Goal: Transaction & Acquisition: Purchase product/service

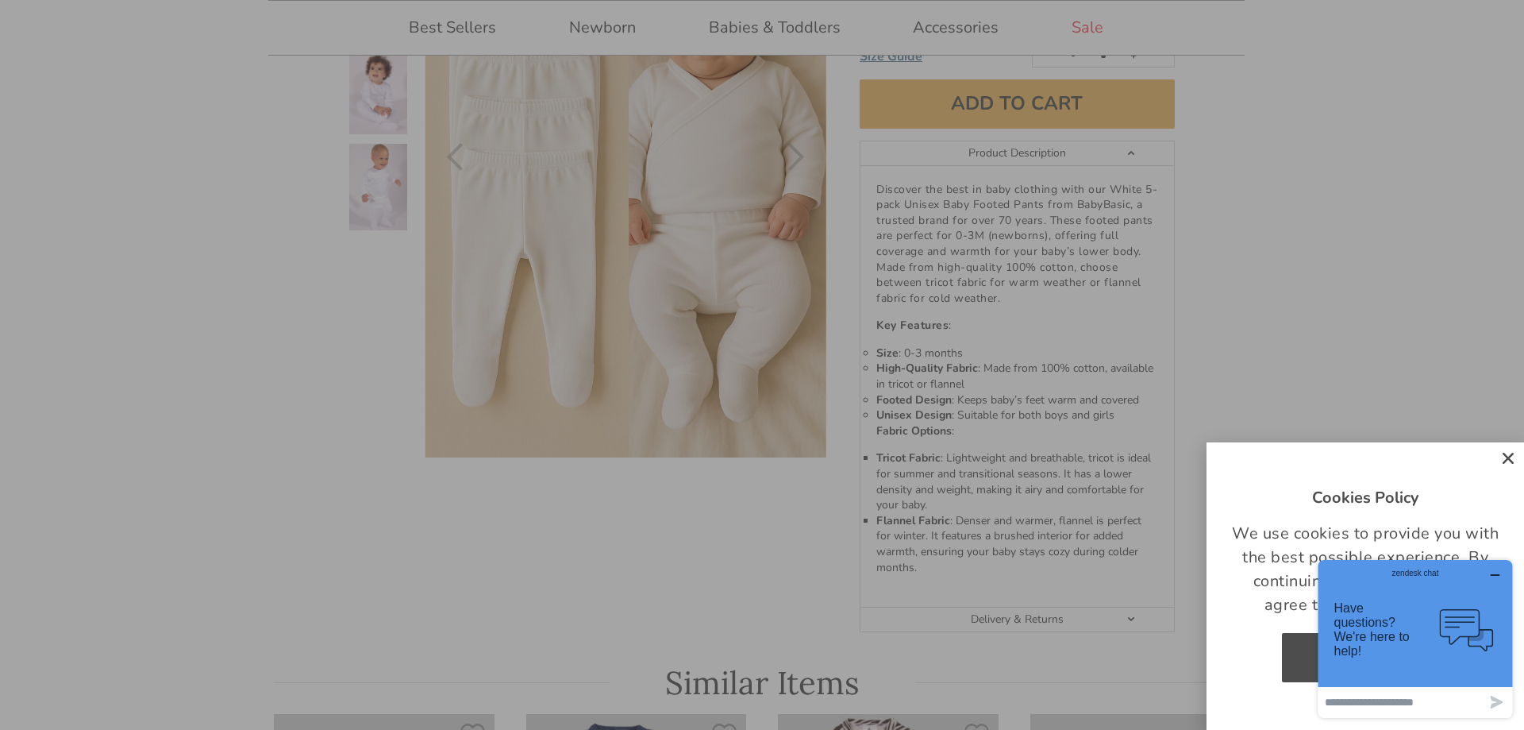
click at [1507, 457] on icon "Close" at bounding box center [1509, 458] width 16 height 16
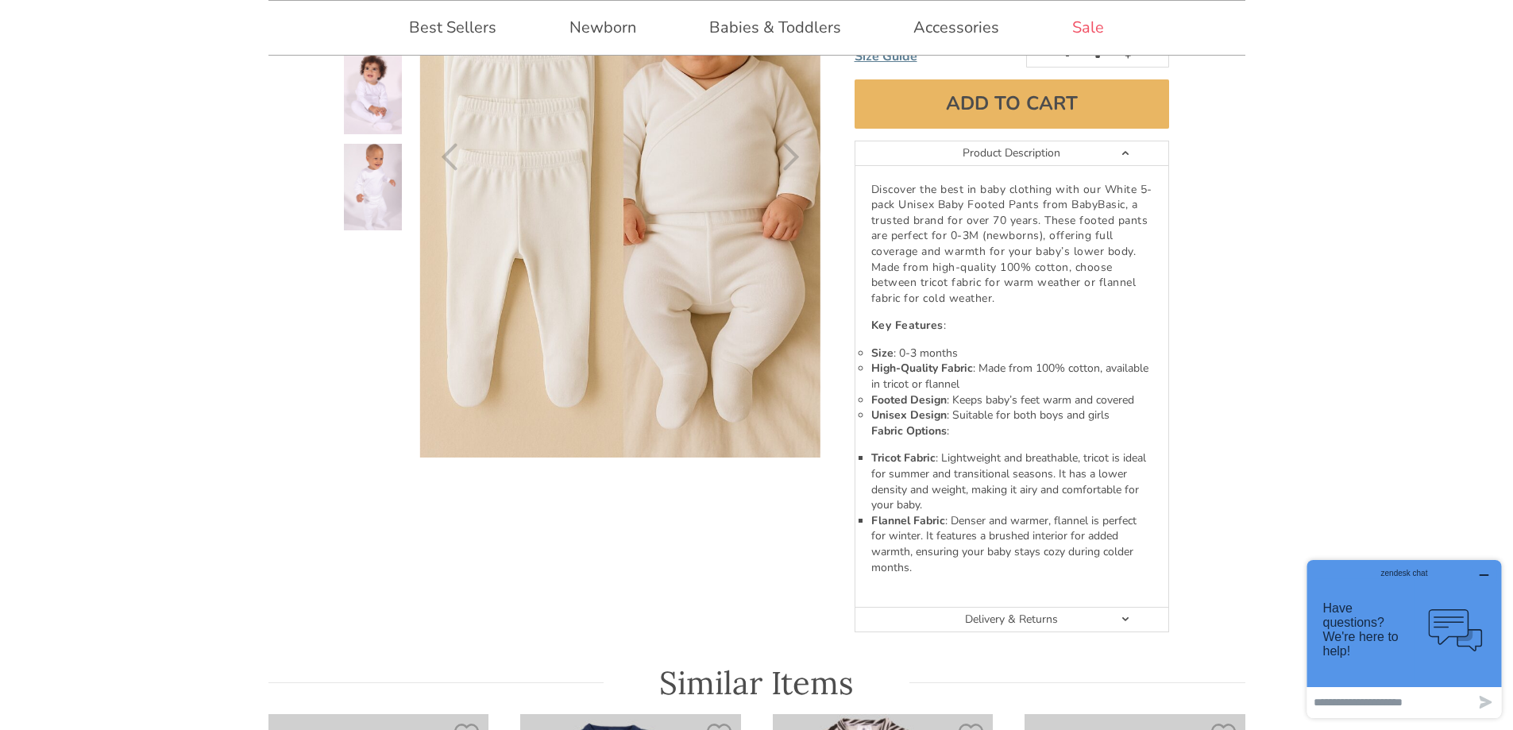
click at [1297, 376] on section "Best Seller **Limited Time Only** Up to 50% Off + Extra 10% Off with Coupon: "N…" at bounding box center [756, 256] width 1513 height 800
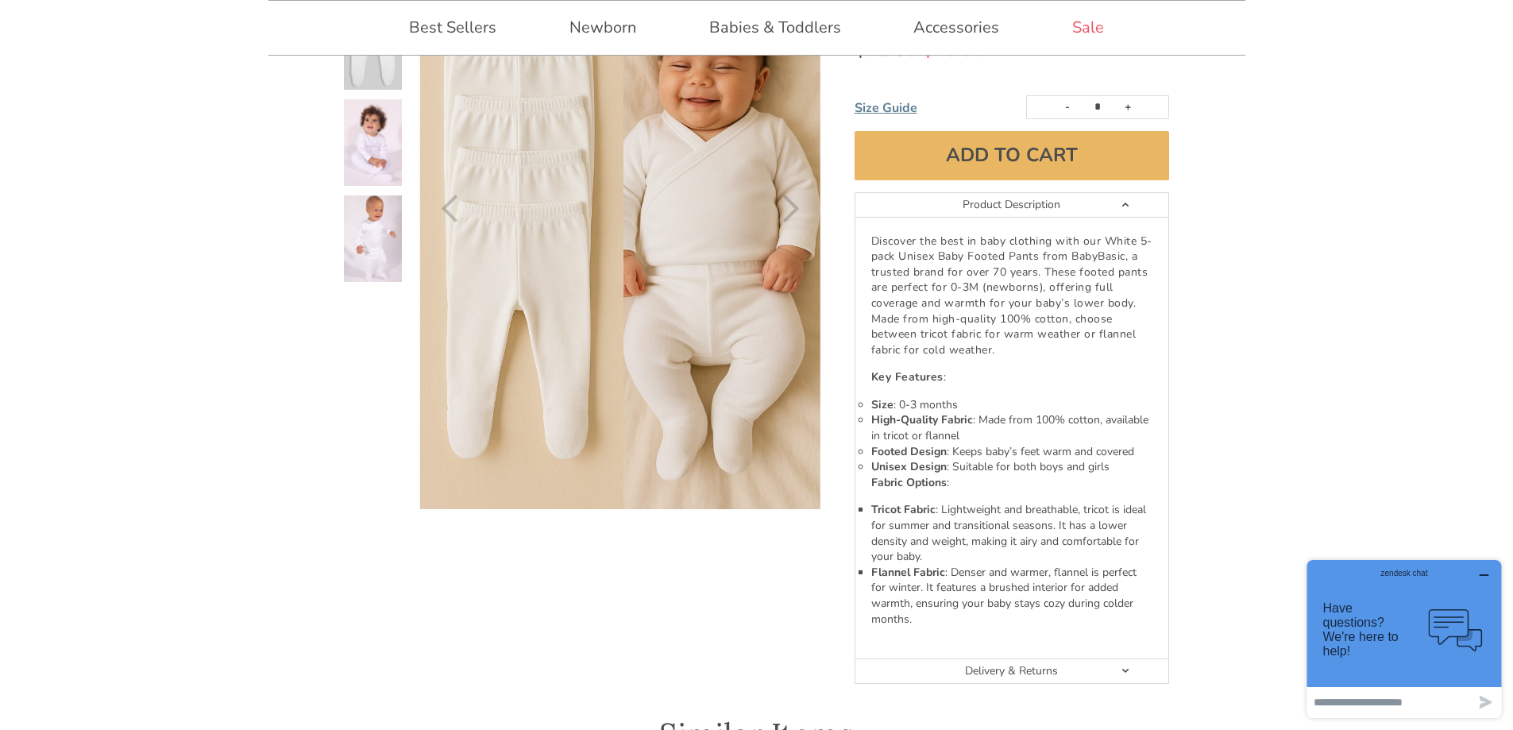
scroll to position [159, 0]
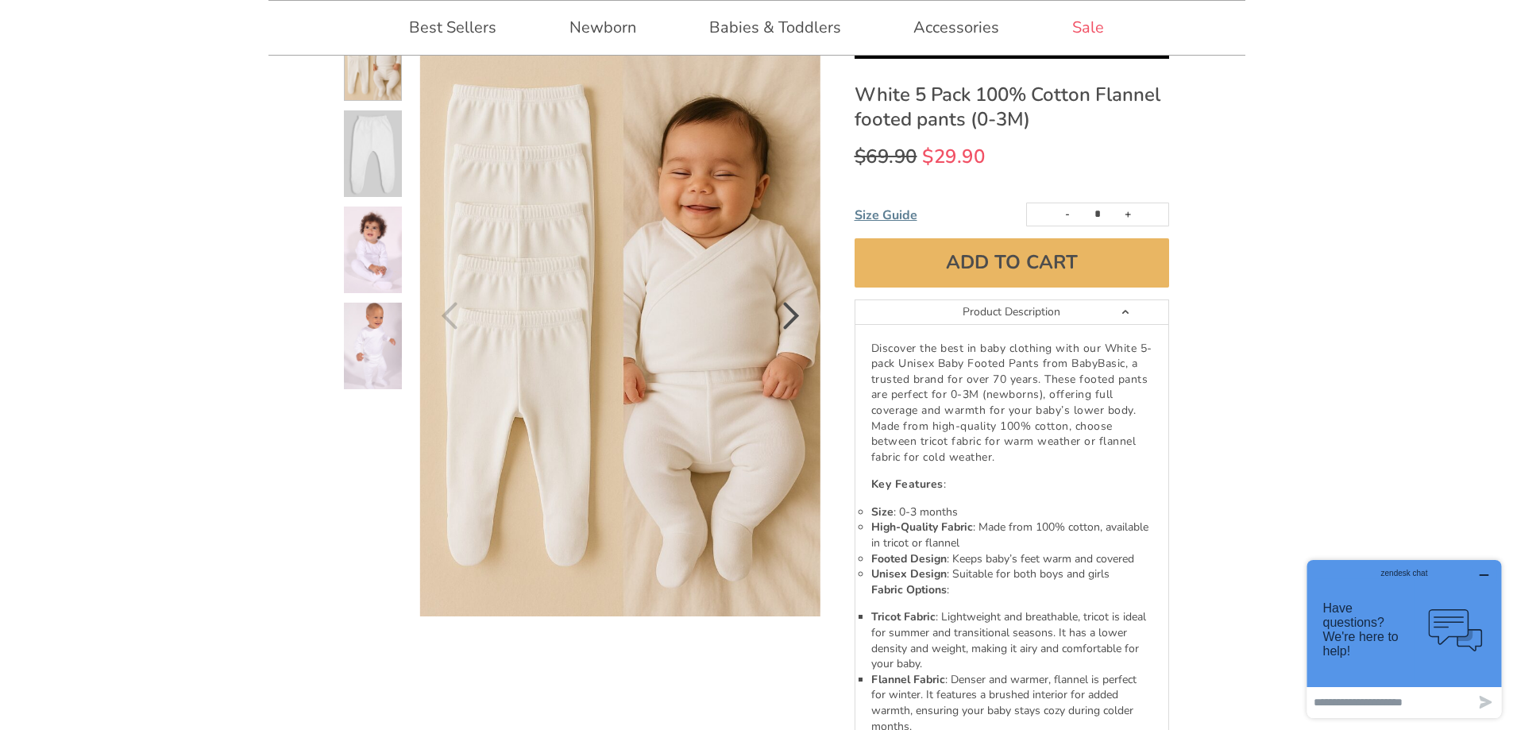
click at [796, 320] on icon "Next" at bounding box center [791, 316] width 17 height 28
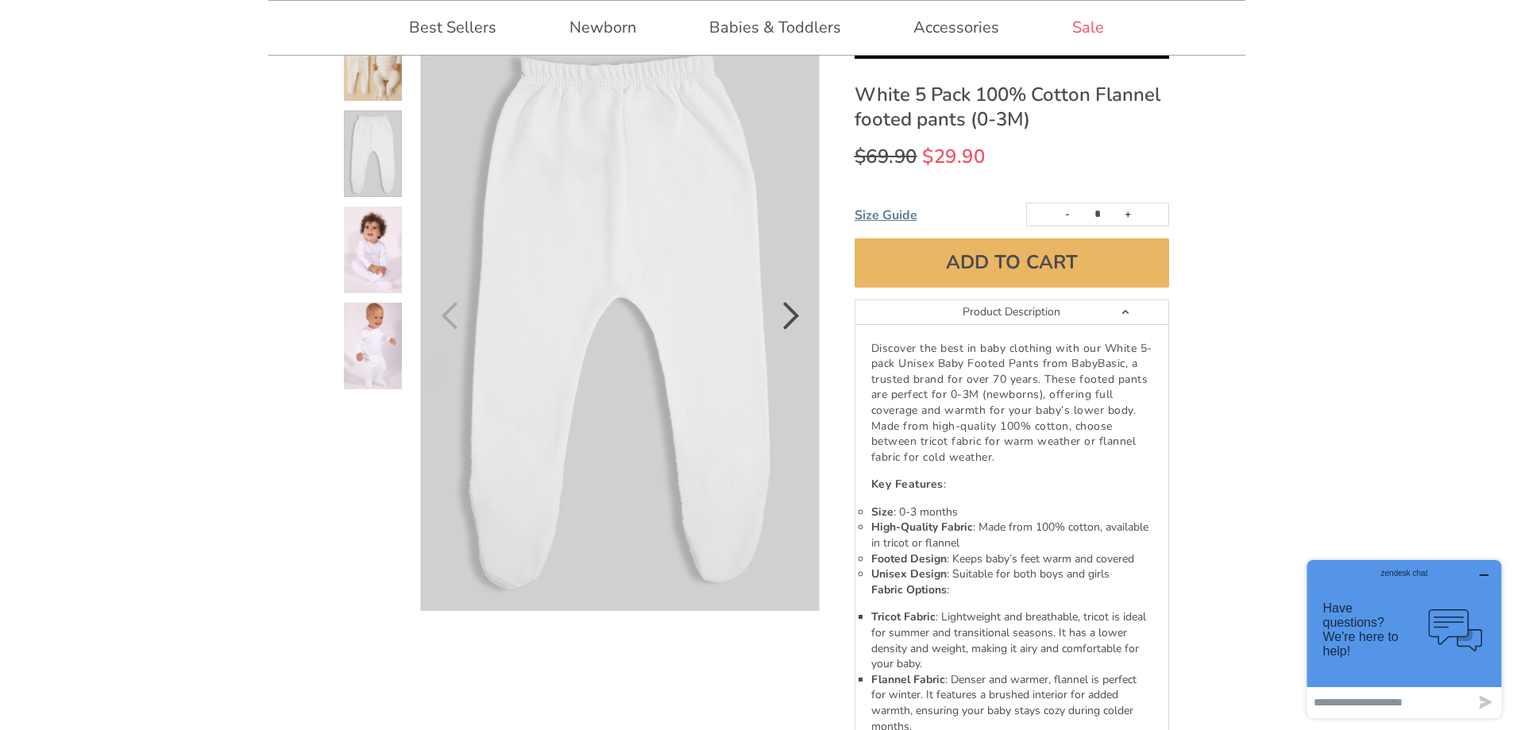
click at [796, 320] on icon "Next" at bounding box center [791, 316] width 17 height 28
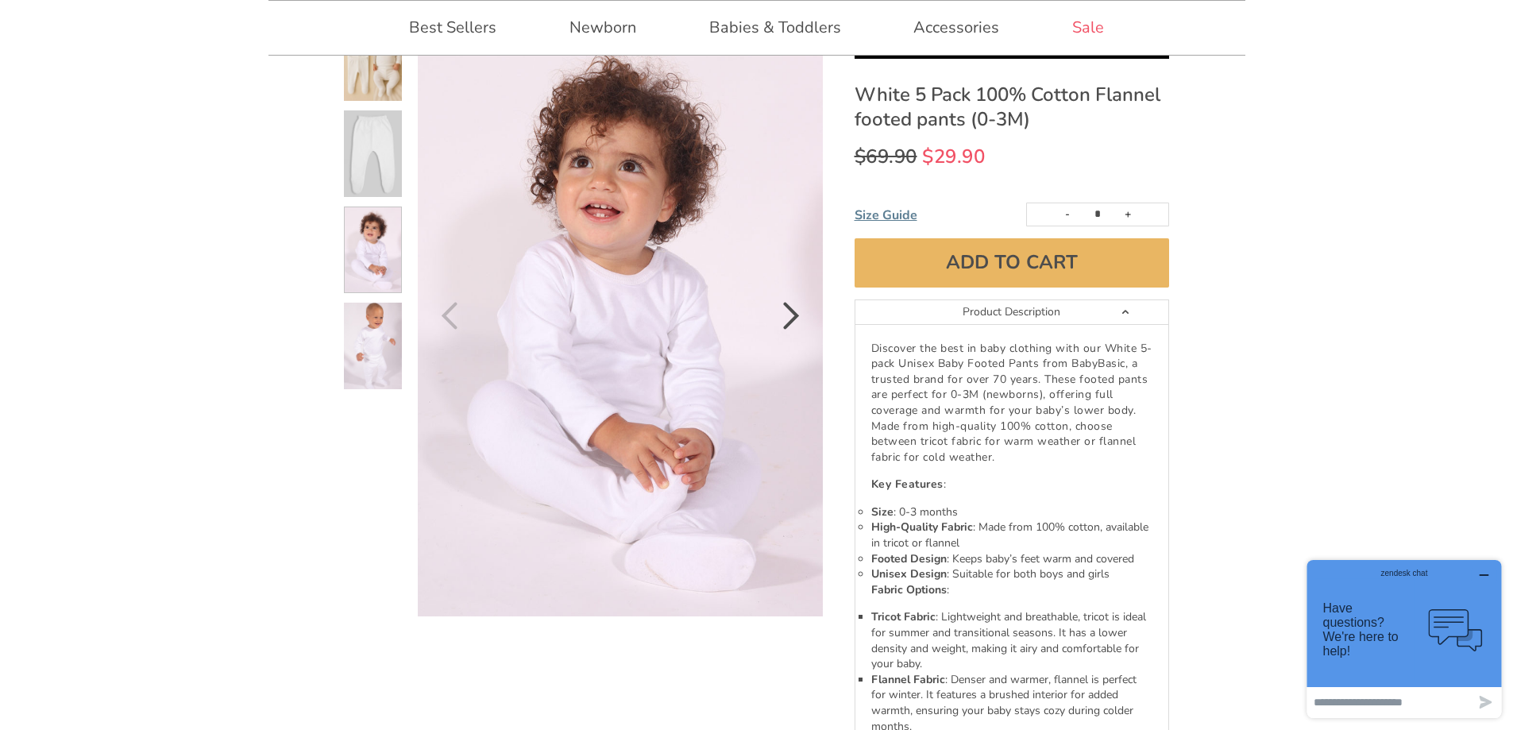
click at [796, 320] on icon "Next" at bounding box center [791, 316] width 17 height 28
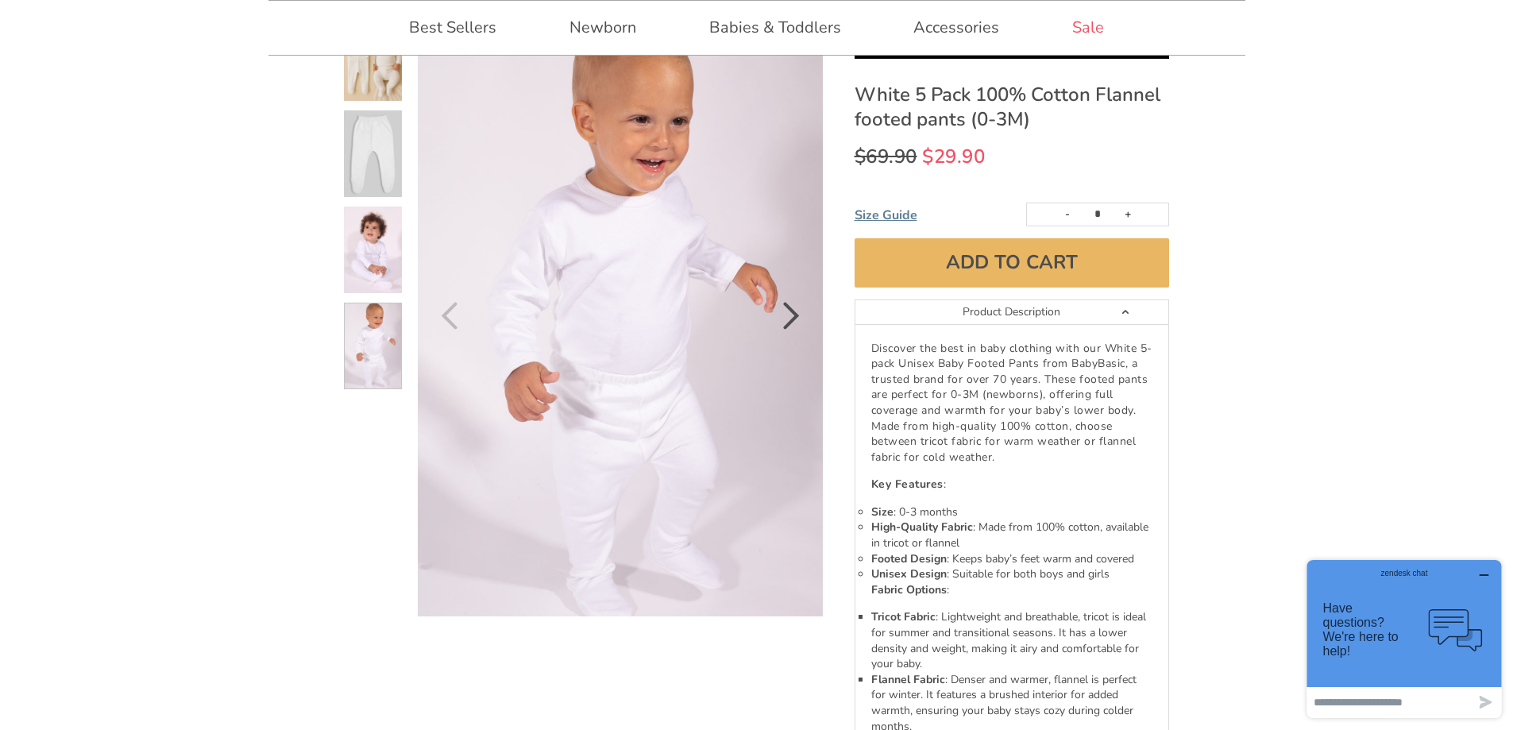
click at [796, 320] on icon "Next" at bounding box center [791, 316] width 17 height 28
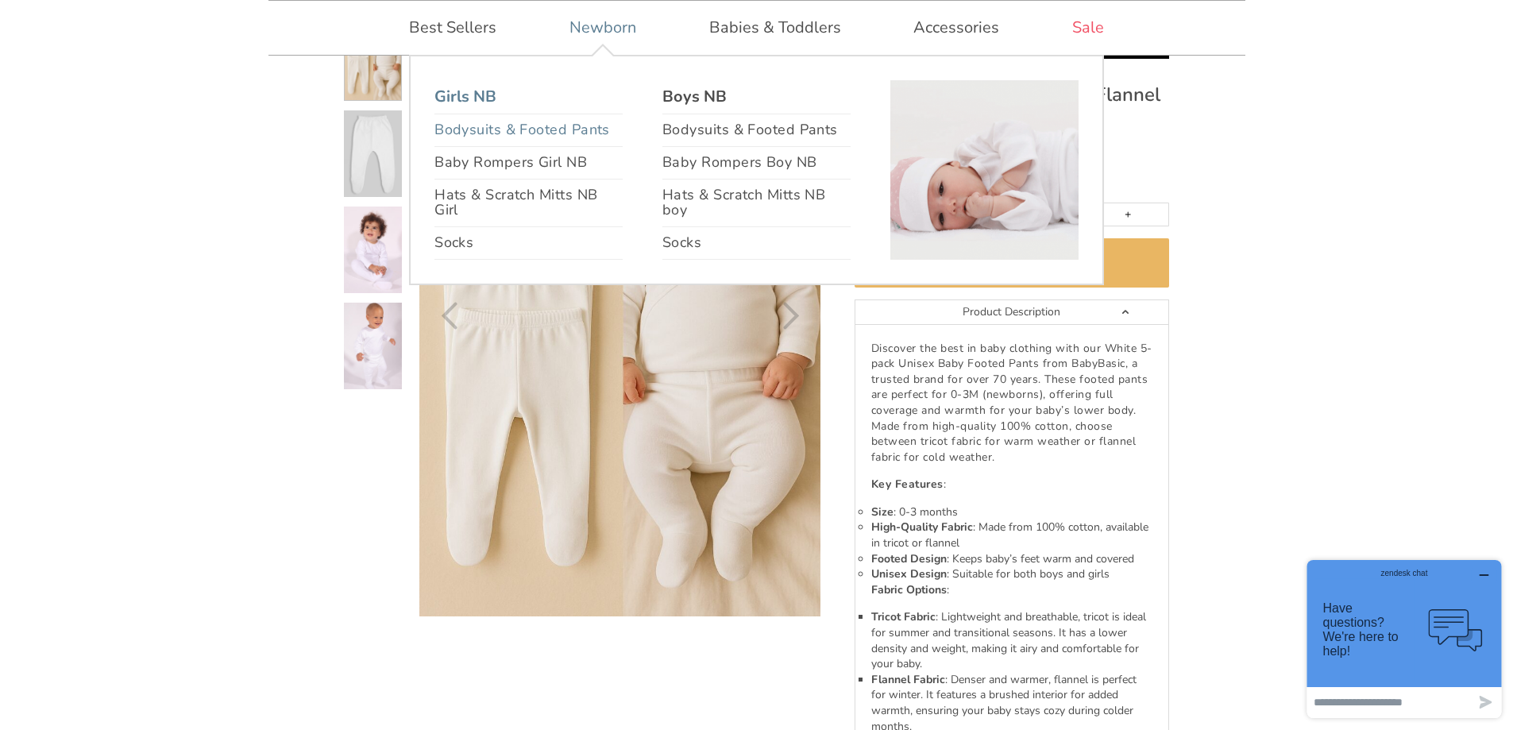
click at [534, 128] on link "Bodysuits & Footed Pants" at bounding box center [528, 130] width 188 height 33
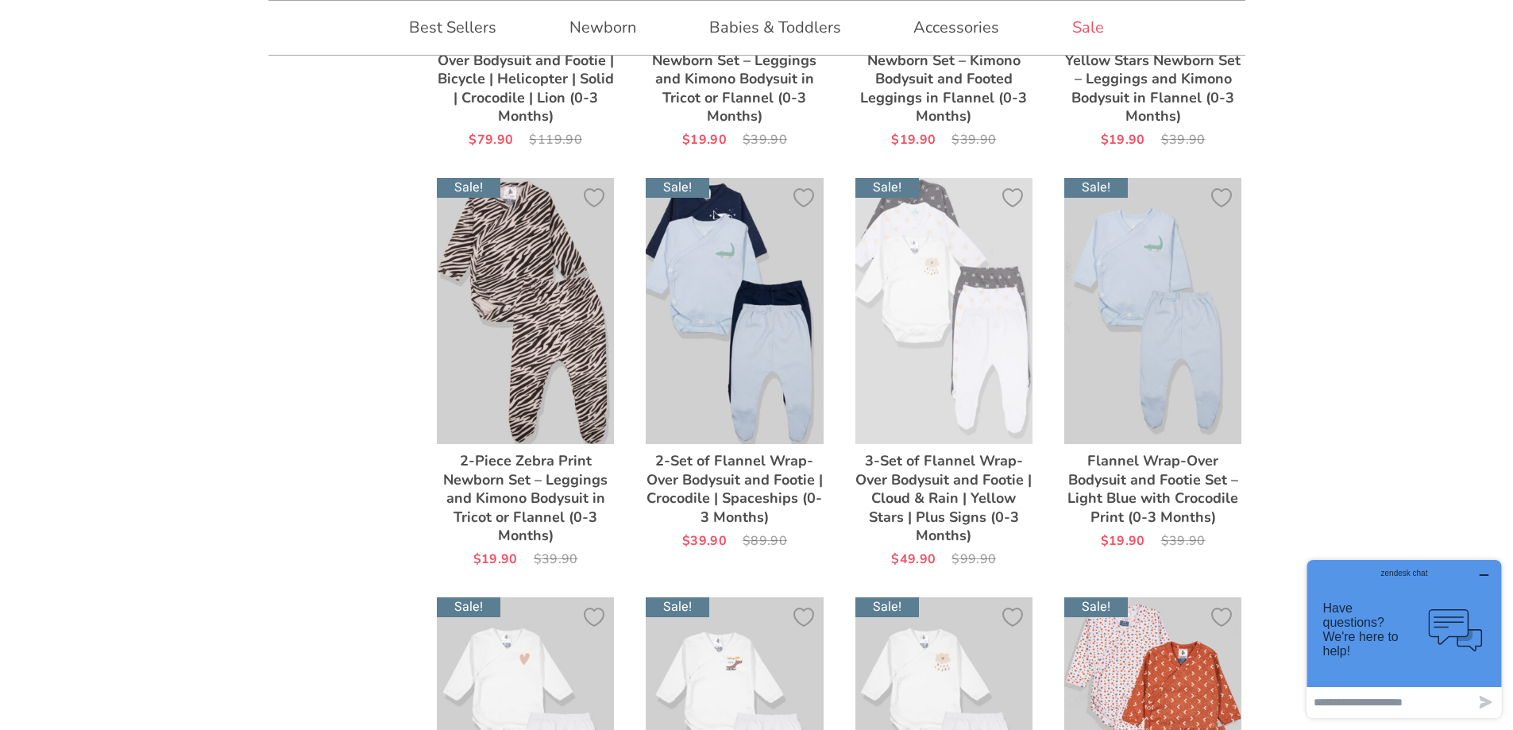
scroll to position [1509, 0]
